Goal: Find specific page/section: Find specific page/section

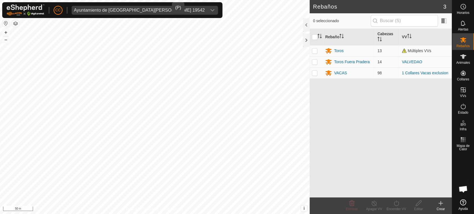
drag, startPoint x: 85, startPoint y: 8, endPoint x: 106, endPoint y: 11, distance: 21.3
click at [106, 11] on div "Ayuntamiento de [GEOGRAPHIC_DATA][PERSON_NAME] 19542" at bounding box center [139, 10] width 131 height 4
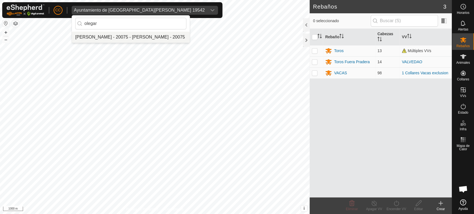
type input "olegar"
click at [100, 36] on li "[PERSON_NAME] - 20075 - [PERSON_NAME] - 20075" at bounding box center [131, 37] width 118 height 11
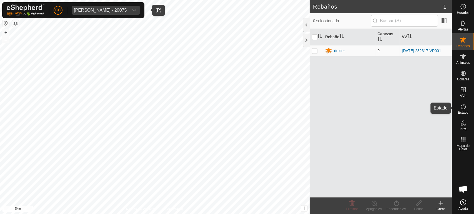
click at [465, 105] on icon at bounding box center [462, 106] width 7 height 7
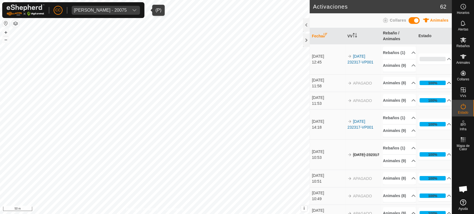
click at [438, 88] on p-accordion-header "100%" at bounding box center [434, 82] width 33 height 11
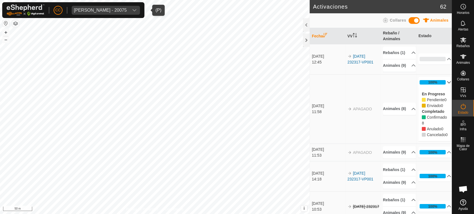
click at [438, 88] on p-accordion-header "100%" at bounding box center [434, 82] width 33 height 11
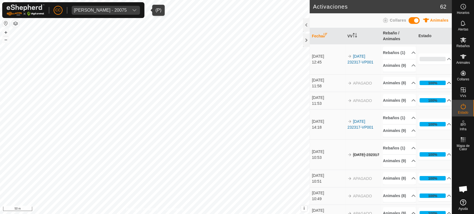
click at [426, 106] on p-accordion-header "100%" at bounding box center [434, 100] width 33 height 11
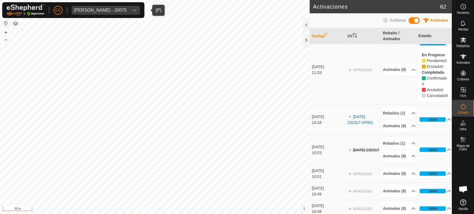
scroll to position [59, 0]
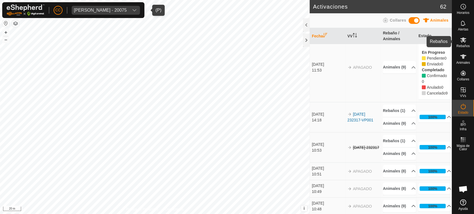
click at [467, 45] on span "Rebaños" at bounding box center [462, 45] width 13 height 3
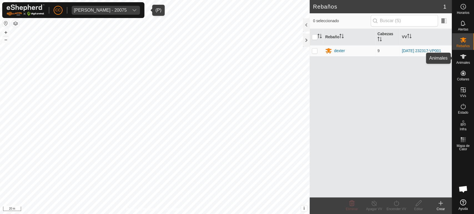
click at [465, 61] on span "Animales" at bounding box center [463, 62] width 14 height 3
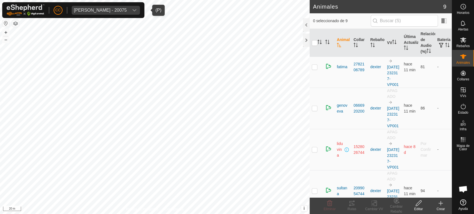
scroll to position [335, 0]
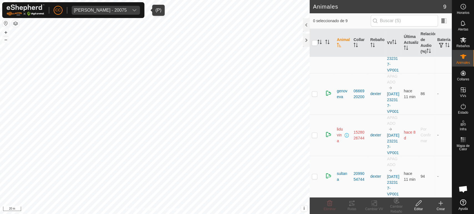
click at [317, 117] on td at bounding box center [315, 135] width 13 height 41
checkbox input "true"
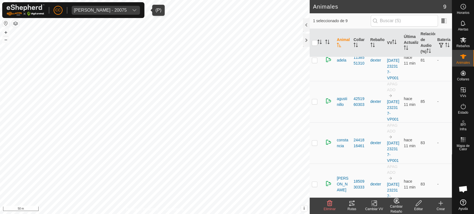
scroll to position [0, 0]
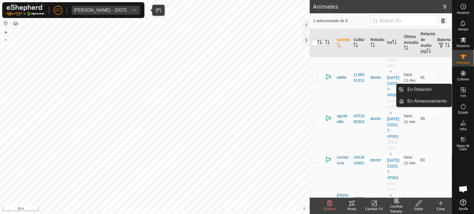
drag, startPoint x: 462, startPoint y: 85, endPoint x: 462, endPoint y: 92, distance: 6.9
click at [462, 92] on icon at bounding box center [462, 90] width 7 height 7
click at [441, 88] on link "En Rotación" at bounding box center [427, 89] width 47 height 11
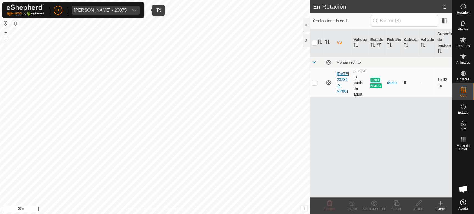
click at [340, 75] on link "[DATE] 232317-VP001" at bounding box center [342, 83] width 12 height 22
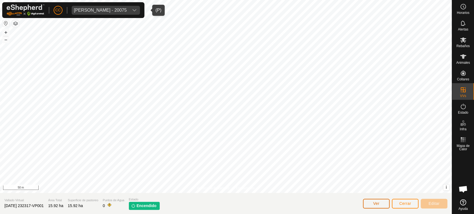
click at [373, 206] on button "Ver" at bounding box center [376, 204] width 27 height 10
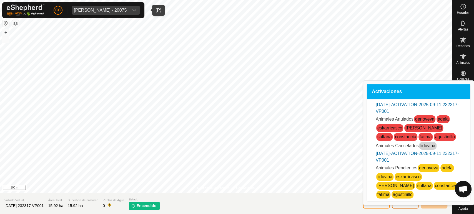
click at [408, 207] on button "Cerrar" at bounding box center [404, 204] width 27 height 10
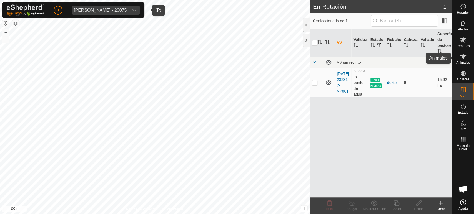
click at [461, 62] on span "Animales" at bounding box center [463, 62] width 14 height 3
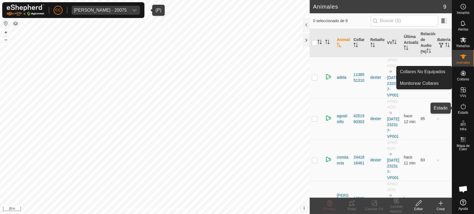
click at [460, 109] on icon at bounding box center [462, 106] width 7 height 7
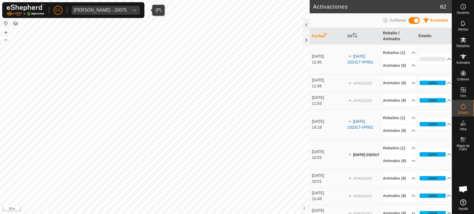
click at [438, 63] on p-accordion-header "0%" at bounding box center [434, 59] width 33 height 11
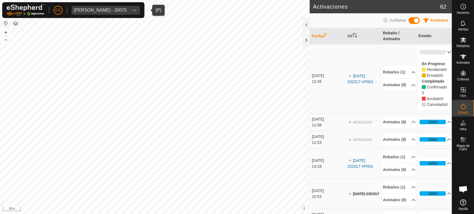
click at [439, 51] on p-accordion-header "0%" at bounding box center [434, 52] width 33 height 11
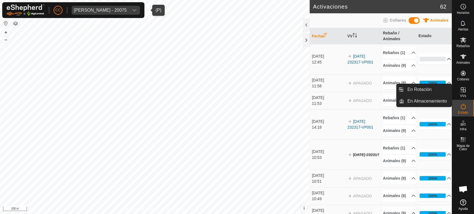
click at [464, 90] on icon at bounding box center [462, 89] width 5 height 5
click at [429, 89] on link "En Rotación" at bounding box center [427, 89] width 47 height 11
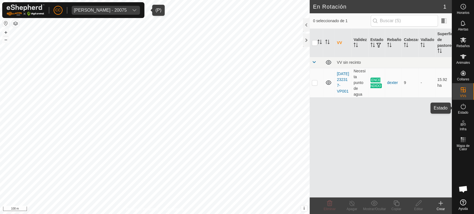
click at [465, 112] on span "Estado" at bounding box center [462, 112] width 10 height 3
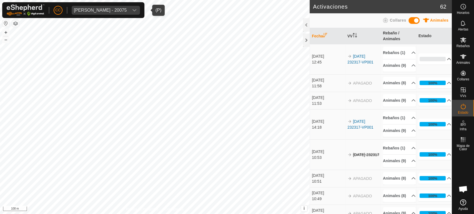
click at [436, 65] on p-accordion-header "0%" at bounding box center [434, 59] width 33 height 11
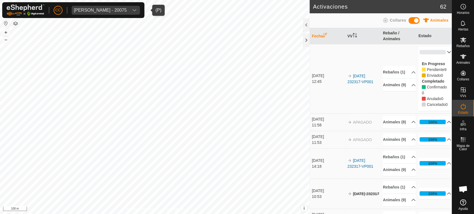
click at [431, 128] on p-accordion-header "100%" at bounding box center [434, 122] width 33 height 11
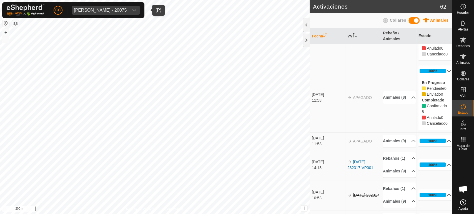
scroll to position [49, 0]
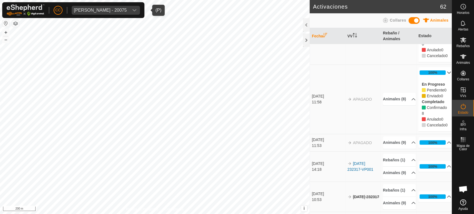
click at [318, 105] on div "11:58" at bounding box center [328, 102] width 33 height 6
click at [357, 102] on span "APAGADO" at bounding box center [362, 99] width 19 height 4
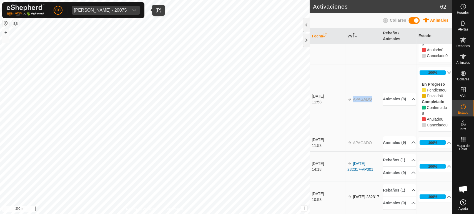
drag, startPoint x: 432, startPoint y: 130, endPoint x: 423, endPoint y: 125, distance: 10.1
click at [423, 117] on div "Confirmado 8" at bounding box center [434, 111] width 26 height 12
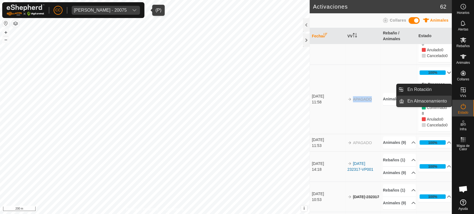
click at [439, 98] on link "En Almacenamiento" at bounding box center [427, 101] width 47 height 11
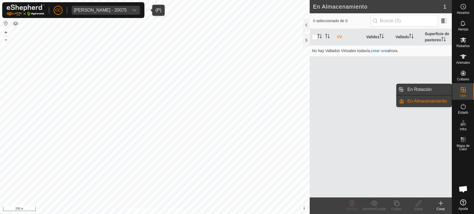
click at [437, 88] on link "En Rotación" at bounding box center [427, 89] width 47 height 11
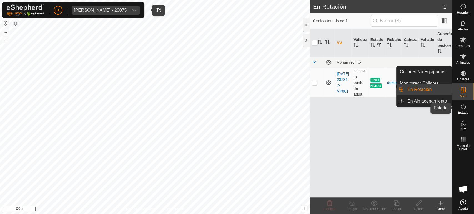
click at [468, 105] on div "Estado" at bounding box center [463, 108] width 22 height 17
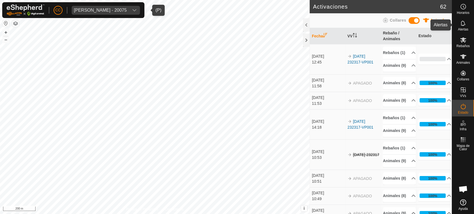
click at [464, 25] on icon at bounding box center [462, 23] width 7 height 7
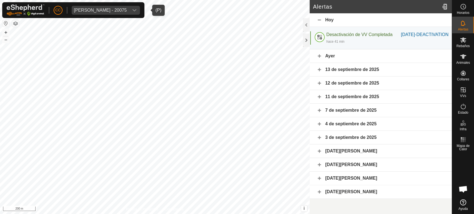
click at [317, 62] on div "Ayer" at bounding box center [380, 56] width 142 height 14
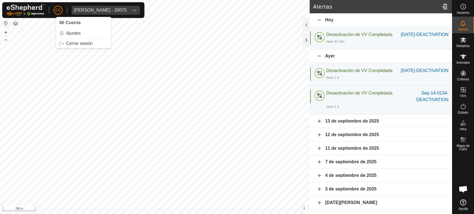
click at [59, 10] on span "CC" at bounding box center [58, 10] width 6 height 6
click at [78, 37] on link "Ajustes" at bounding box center [83, 33] width 55 height 9
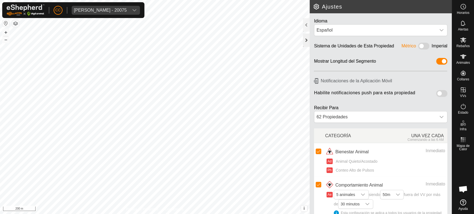
click at [306, 35] on div at bounding box center [306, 40] width 7 height 13
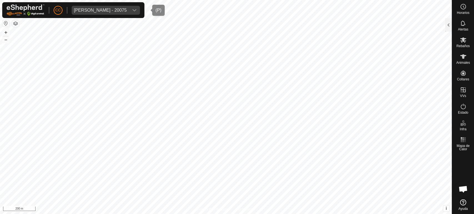
click at [129, 14] on span "[PERSON_NAME] - 20075" at bounding box center [100, 10] width 57 height 9
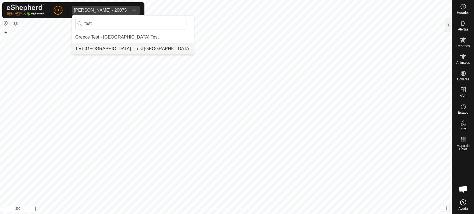
type input "test"
click at [102, 53] on li "Test [GEOGRAPHIC_DATA] - Test [GEOGRAPHIC_DATA]" at bounding box center [133, 48] width 122 height 11
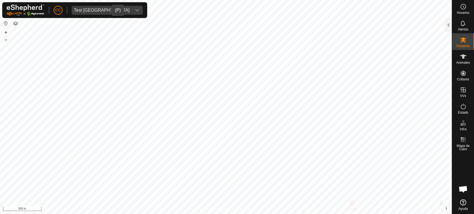
click at [135, 10] on icon "dropdown trigger" at bounding box center [137, 10] width 4 height 4
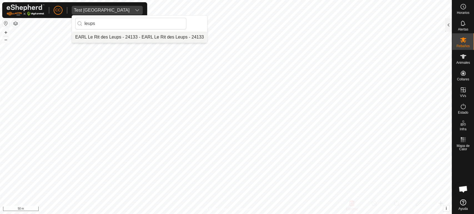
type input "leups"
click at [102, 40] on li "EARL Le Rit des Leups - 24133 - EARL Le Rit des Leups - 24133" at bounding box center [139, 37] width 135 height 11
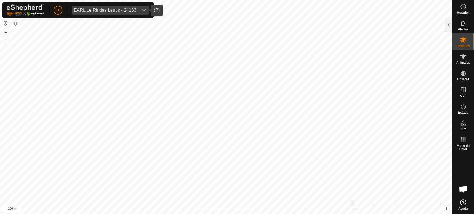
click at [446, 28] on div at bounding box center [448, 24] width 7 height 13
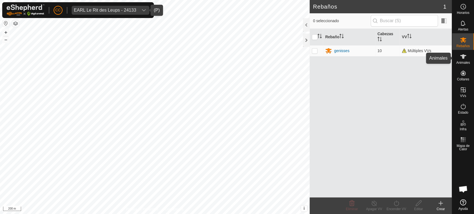
click at [457, 57] on div "Animales" at bounding box center [463, 58] width 22 height 17
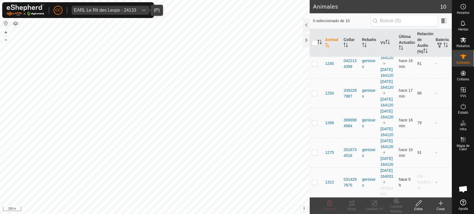
scroll to position [219, 0]
click at [350, 180] on div "0314297875" at bounding box center [350, 183] width 14 height 12
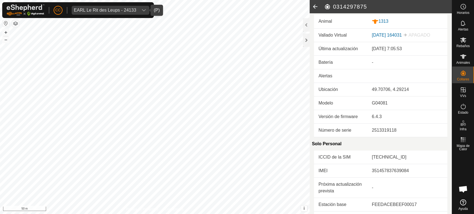
scroll to position [3, 0]
click at [314, 6] on icon at bounding box center [314, 6] width 11 height 13
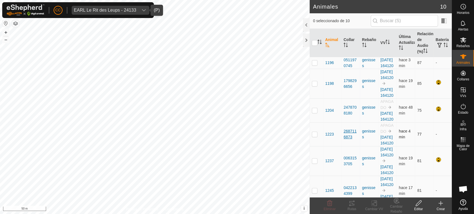
click at [348, 140] on div "2687116873" at bounding box center [350, 134] width 14 height 12
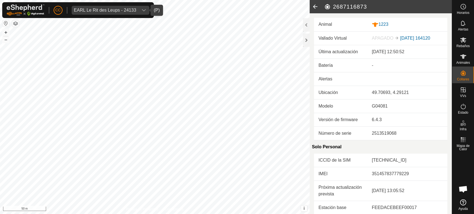
click at [315, 7] on icon at bounding box center [314, 6] width 11 height 13
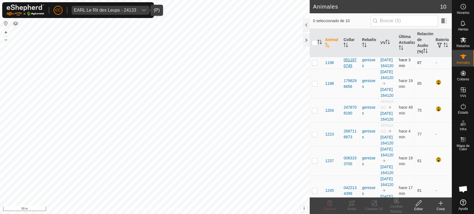
click at [343, 65] on div "0511970745" at bounding box center [350, 63] width 14 height 12
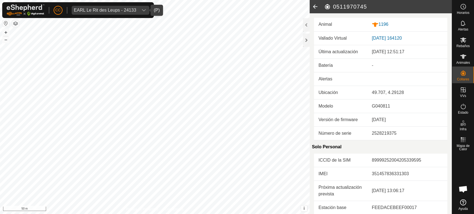
click at [312, 3] on icon at bounding box center [314, 6] width 11 height 13
